Goal: Information Seeking & Learning: Understand process/instructions

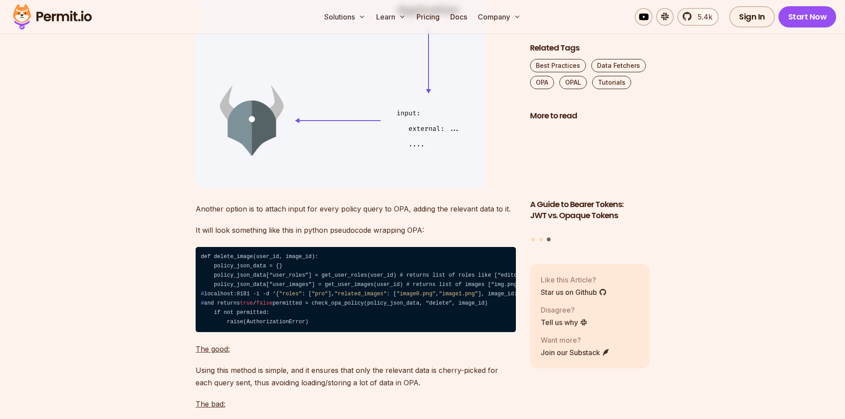
scroll to position [2749, 0]
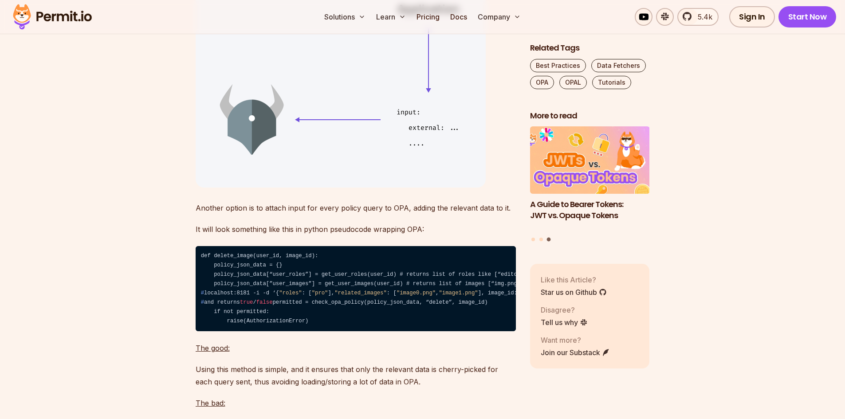
click at [366, 210] on p "Another option is to attach input for every policy query to OPA, adding the rel…" at bounding box center [356, 208] width 320 height 12
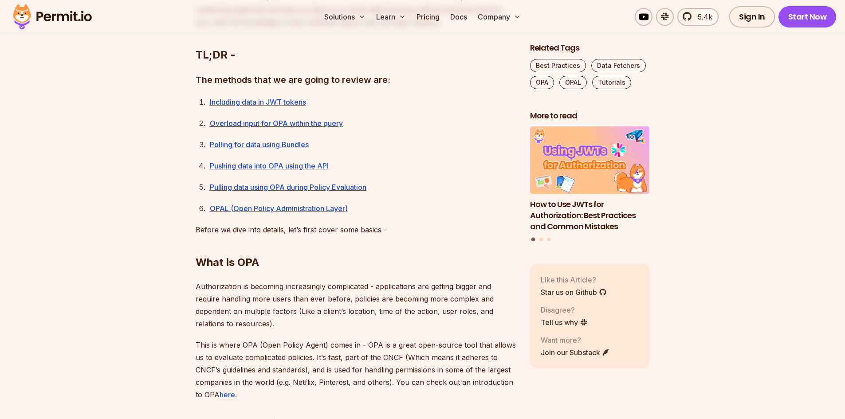
scroll to position [621, 0]
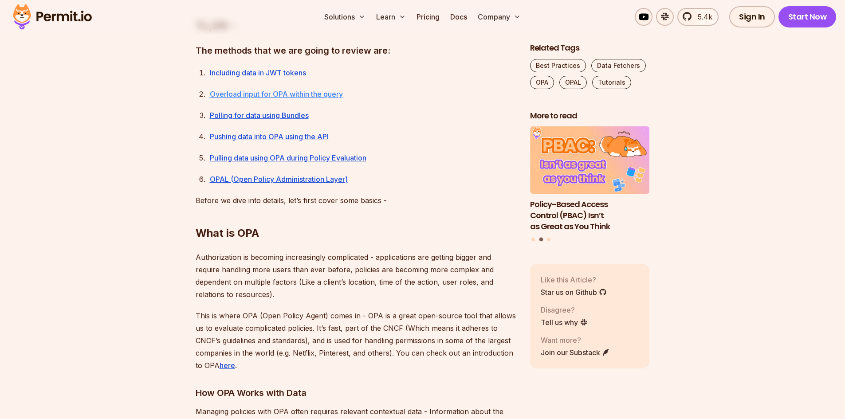
click at [313, 94] on link "Overload input for OPA within the query" at bounding box center [276, 94] width 133 height 9
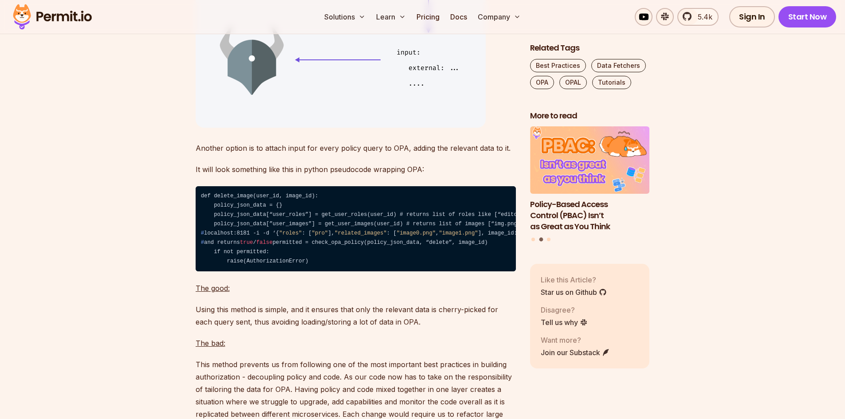
scroll to position [2851, 0]
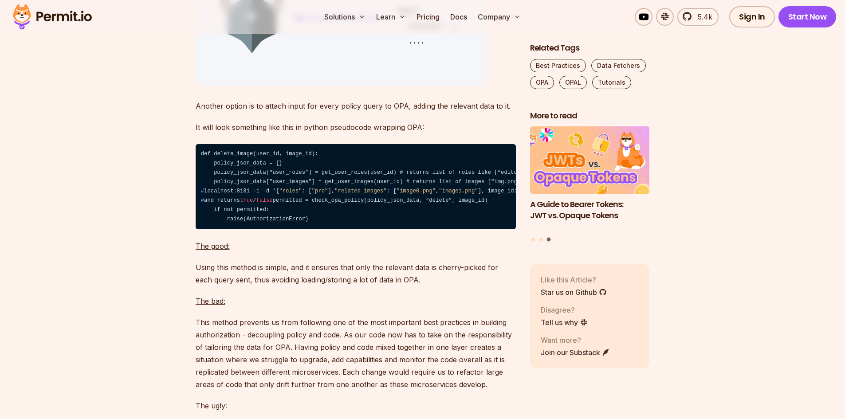
drag, startPoint x: 399, startPoint y: 256, endPoint x: 417, endPoint y: 254, distance: 18.3
click at [417, 230] on code "def delete_image(user_id, image_id): policy_json_data = {} policy_json_data[“us…" at bounding box center [356, 187] width 320 height 86
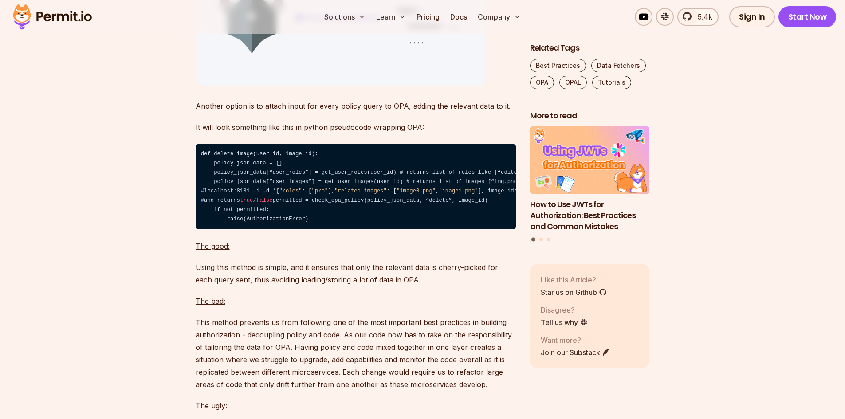
scroll to position [2895, 0]
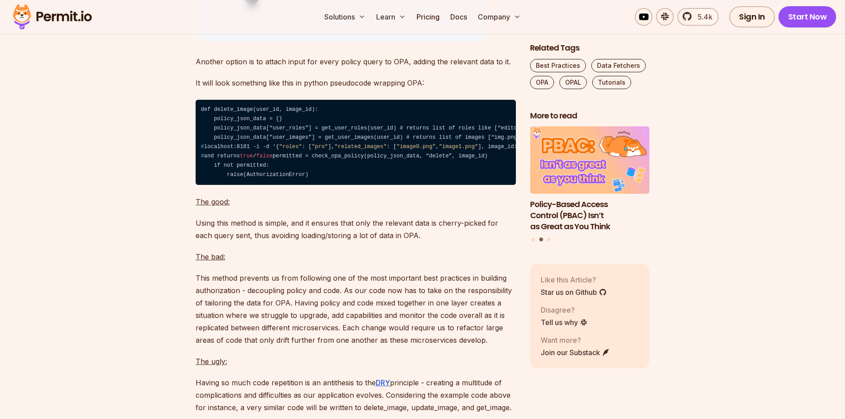
drag, startPoint x: 314, startPoint y: 212, endPoint x: 321, endPoint y: 213, distance: 7.2
click at [321, 185] on code "def delete_image(user_id, image_id): policy_json_data = {} policy_json_data[“us…" at bounding box center [356, 143] width 320 height 86
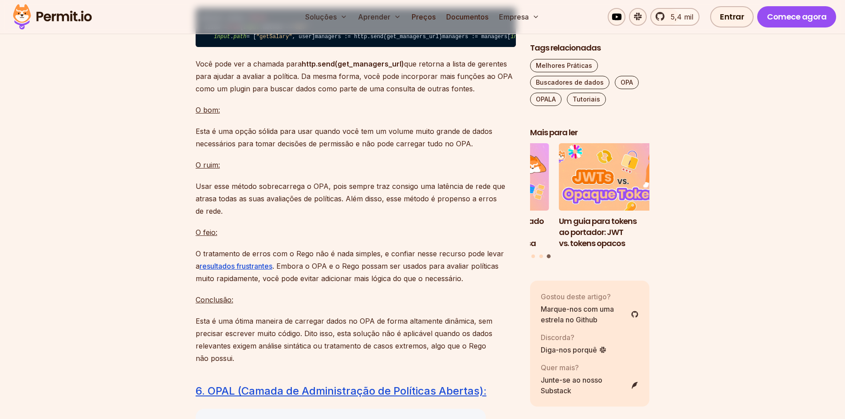
scroll to position [5371, 0]
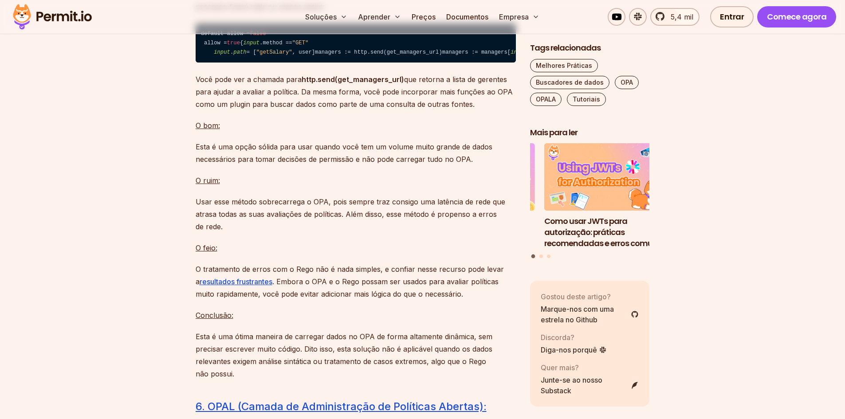
click at [298, 63] on code "default allow = false allow = true { input .method == "GET" input . path = [ "g…" at bounding box center [356, 42] width 320 height 39
click at [295, 63] on code "default allow = false allow = true { input .method == "GET" input . path = [ "g…" at bounding box center [356, 42] width 320 height 39
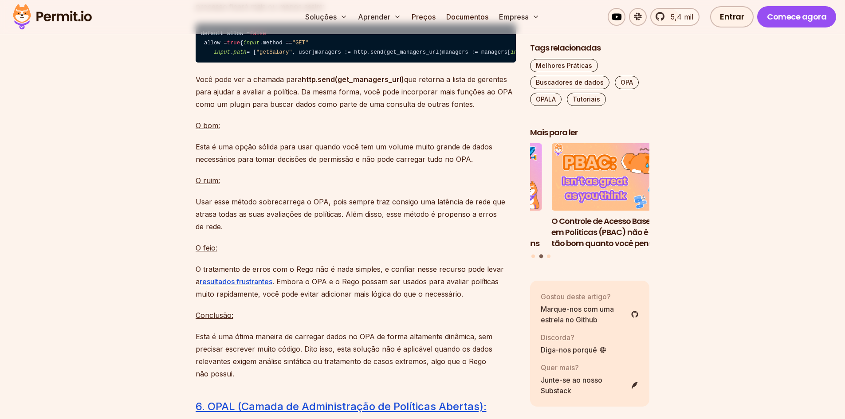
copy code "get_managers_url"
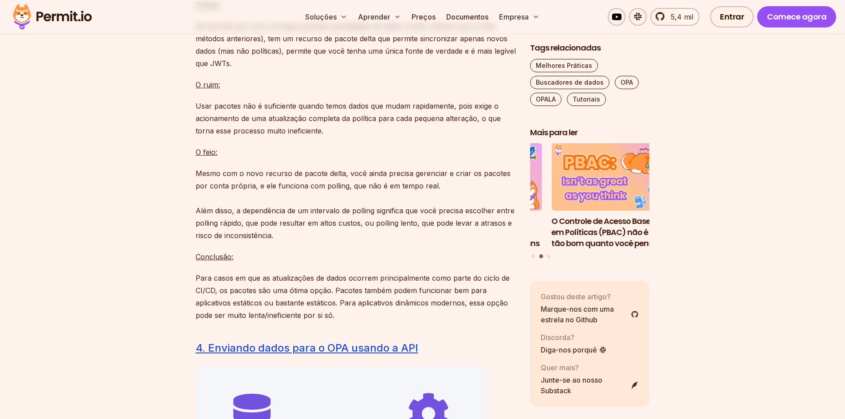
scroll to position [3952, 0]
